Goal: Task Accomplishment & Management: Complete application form

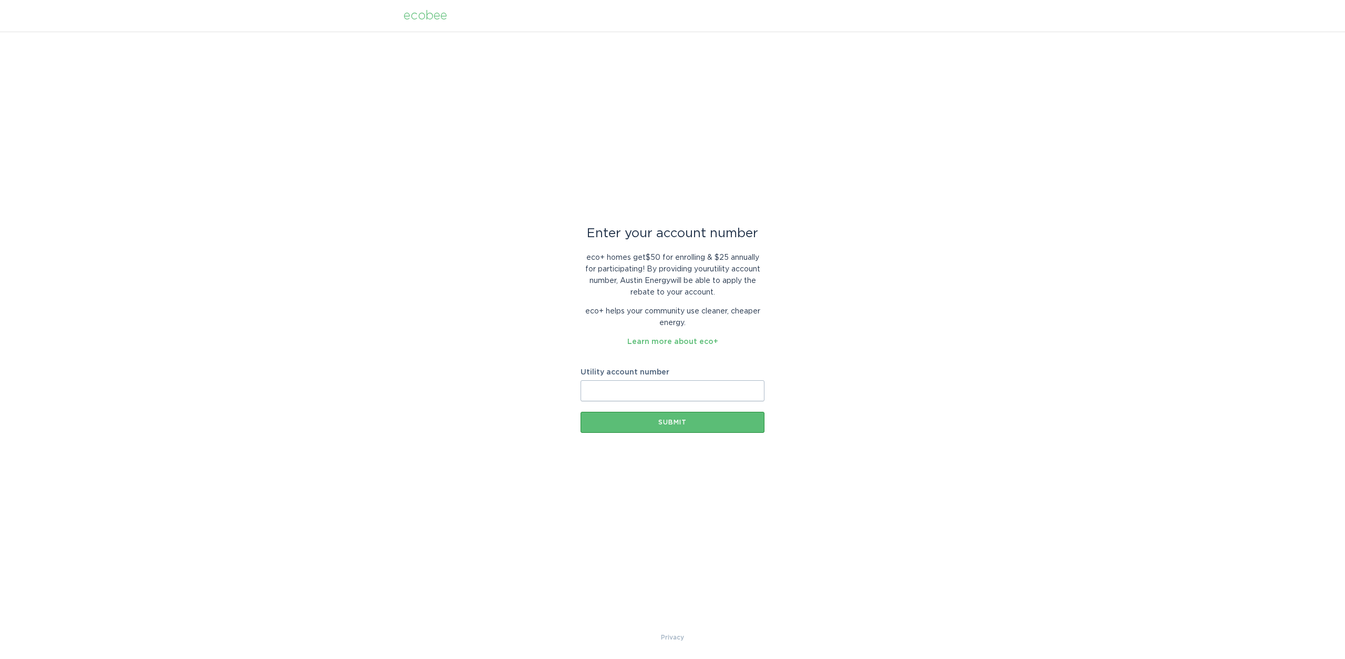
click at [628, 388] on input "Utility account number" at bounding box center [673, 390] width 184 height 21
type input "7438333535"
click at [679, 425] on div "Submit" at bounding box center [672, 422] width 173 height 6
